Goal: Check status: Check status

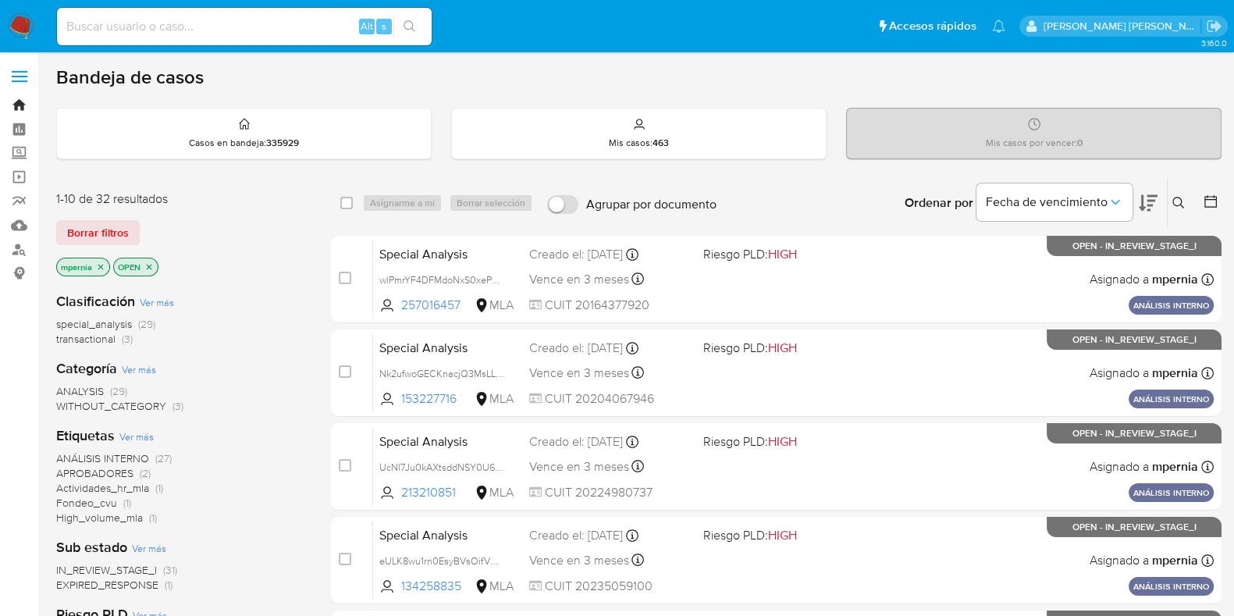
click at [25, 100] on link "Bandeja" at bounding box center [93, 105] width 186 height 24
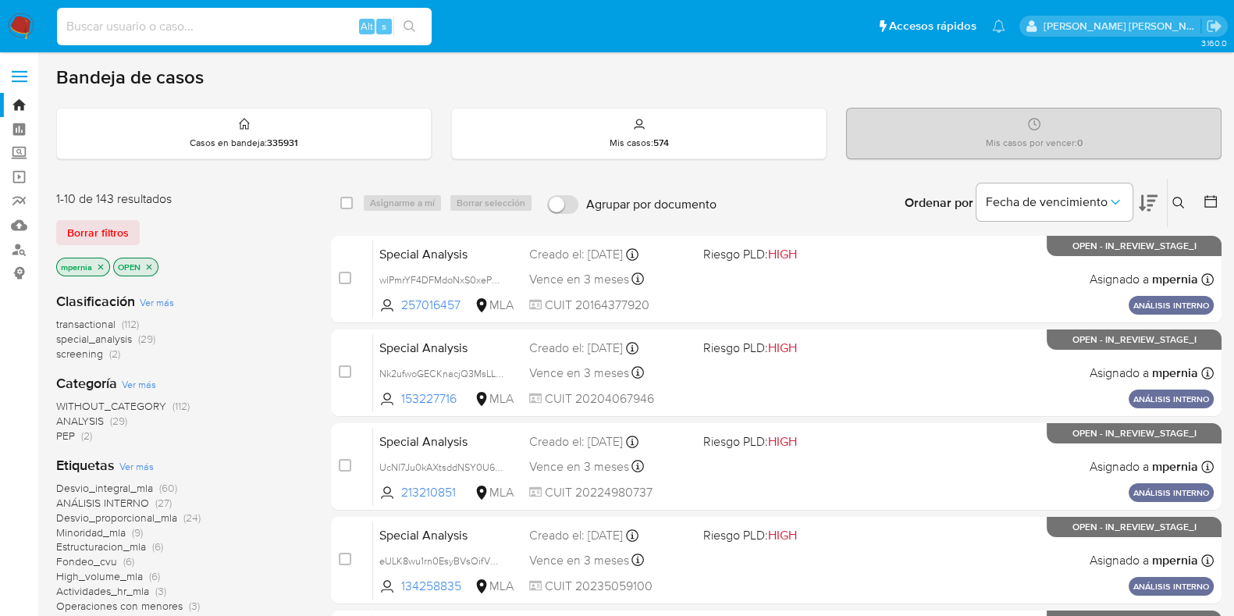
click at [306, 27] on input at bounding box center [244, 26] width 375 height 20
paste input "401126581"
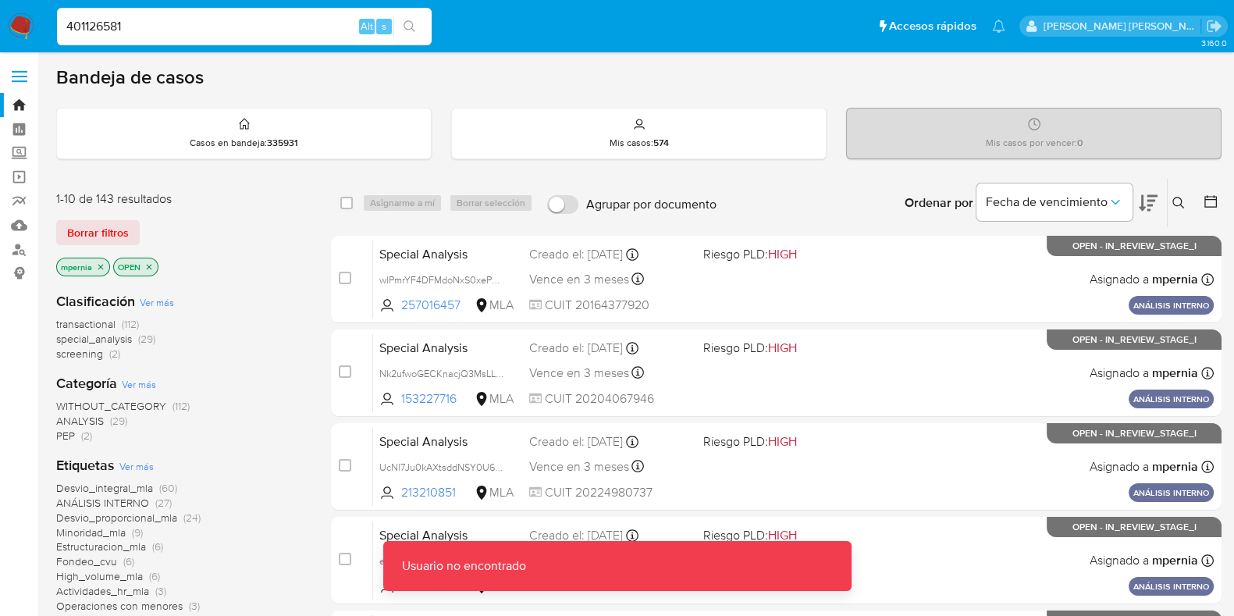
click at [301, 30] on input "401126581" at bounding box center [244, 26] width 375 height 20
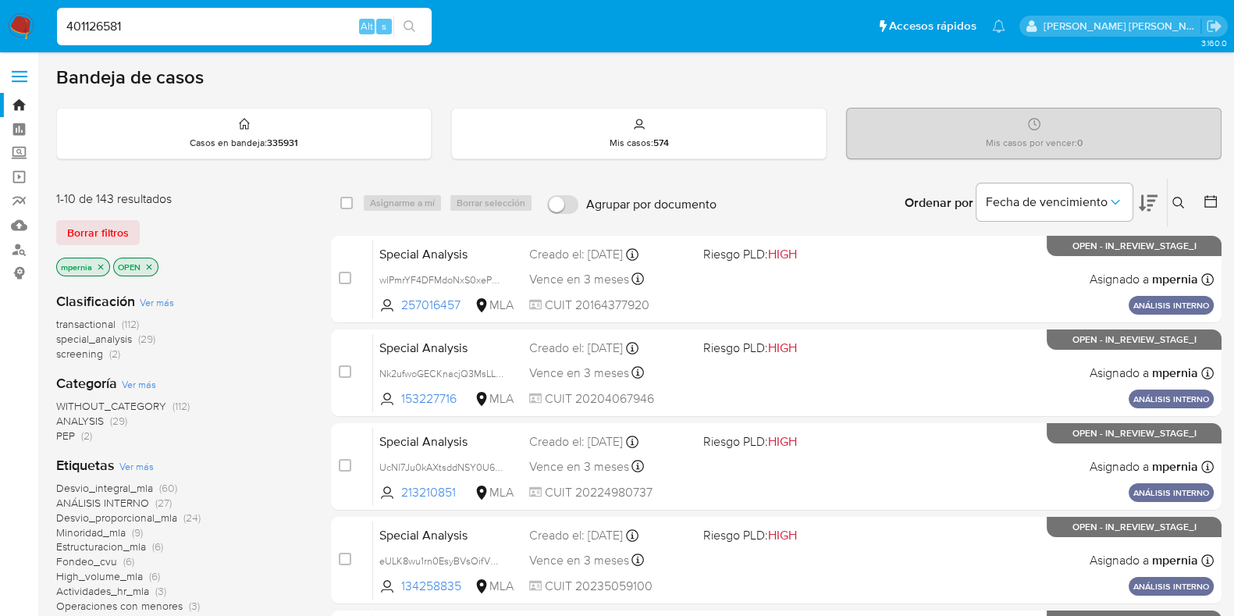
type input "401126581"
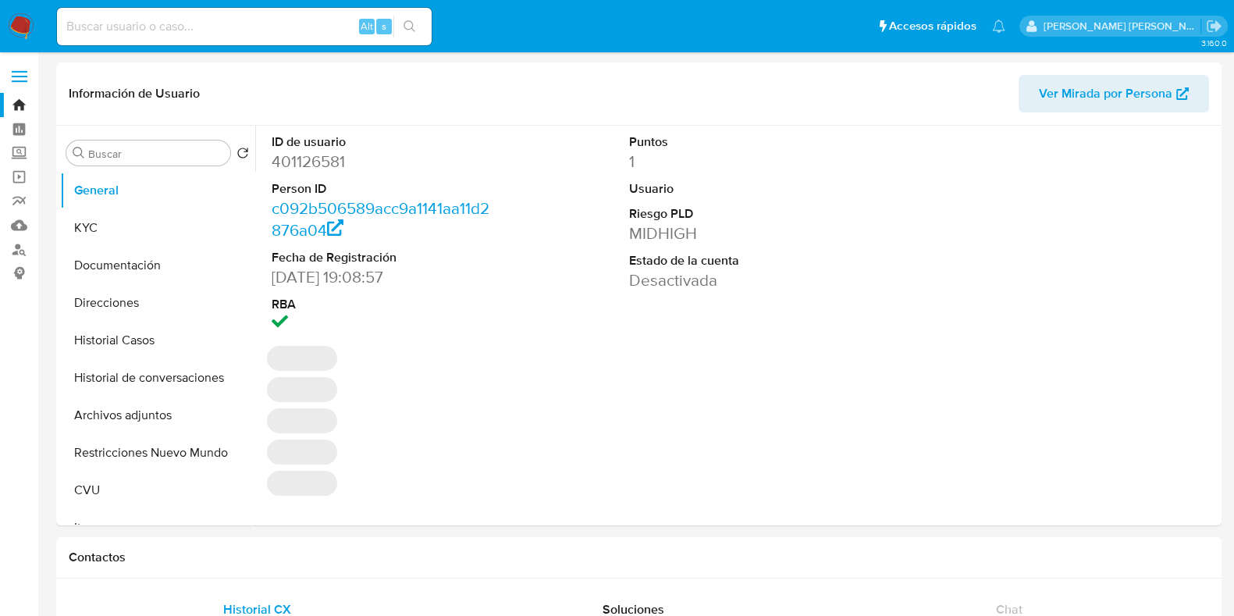
select select "10"
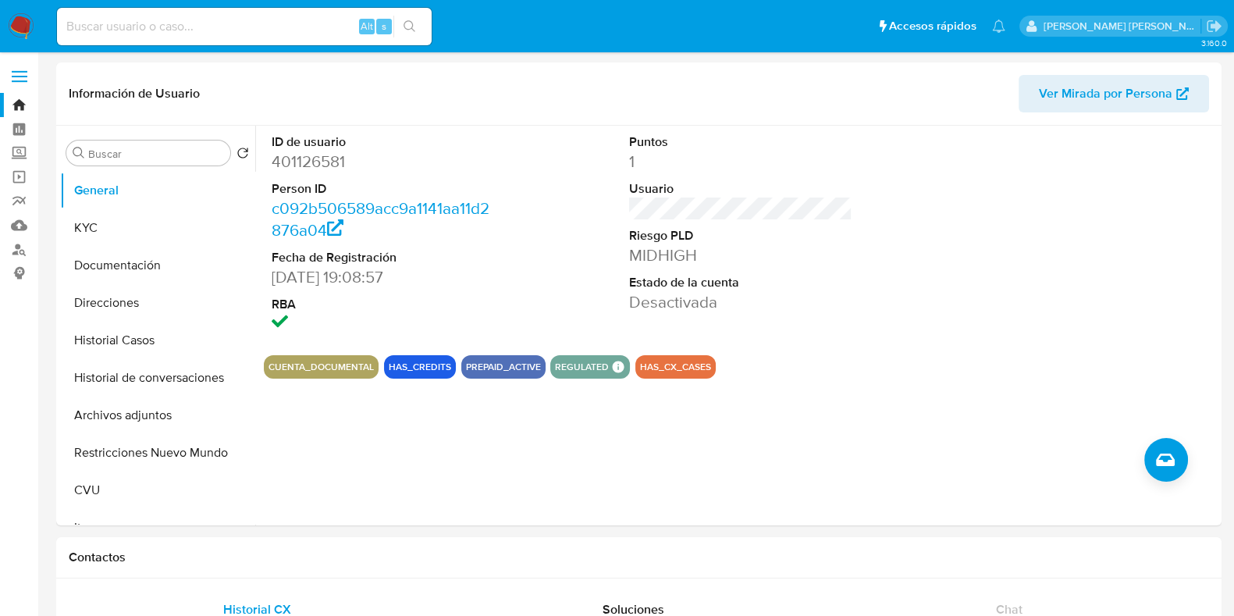
click at [20, 100] on link "Bandeja" at bounding box center [93, 105] width 186 height 24
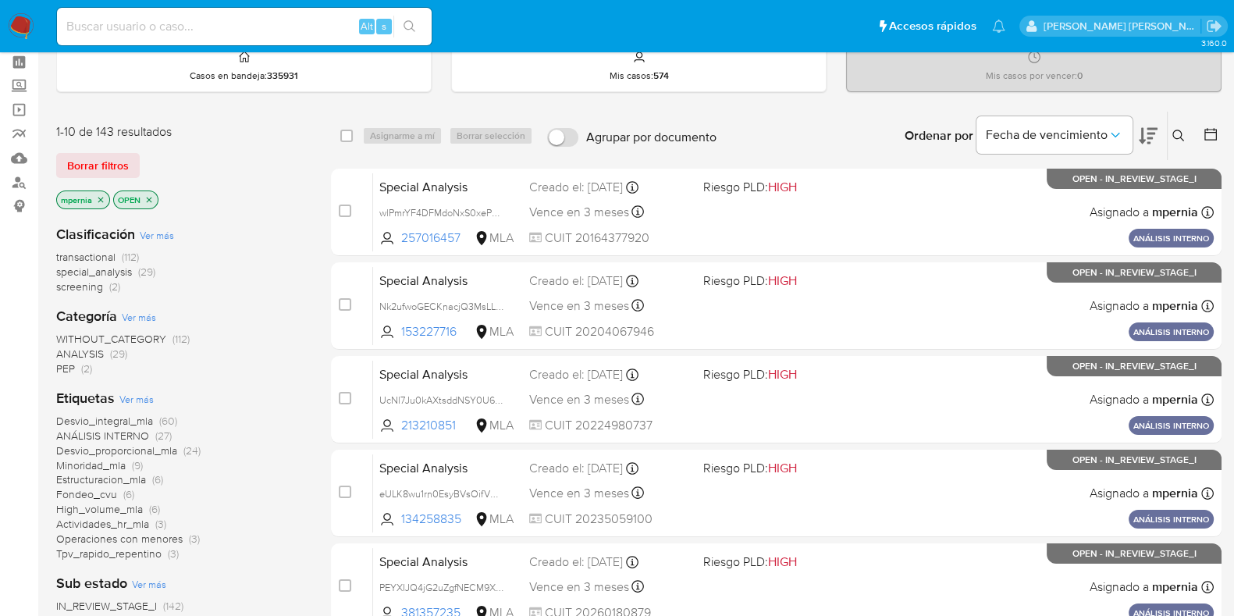
scroll to position [97, 0]
